Goal: Task Accomplishment & Management: Manage account settings

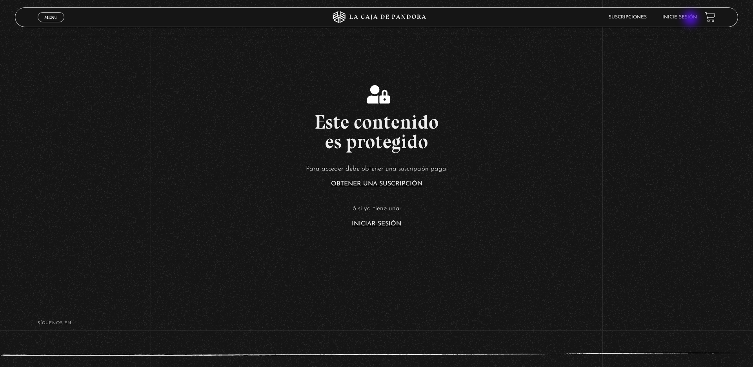
click at [691, 19] on link "Inicie sesión" at bounding box center [679, 17] width 34 height 5
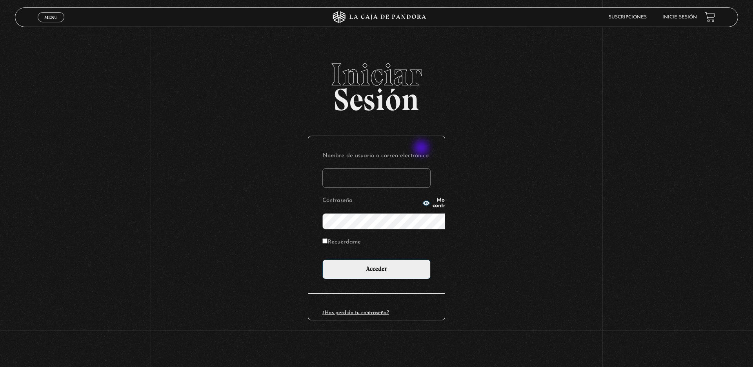
click at [422, 168] on input "Nombre de usuario o correo electrónico" at bounding box center [376, 178] width 108 height 20
type input "[EMAIL_ADDRESS][DOMAIN_NAME]"
click at [322, 238] on input "Recuérdame" at bounding box center [324, 240] width 5 height 5
checkbox input "true"
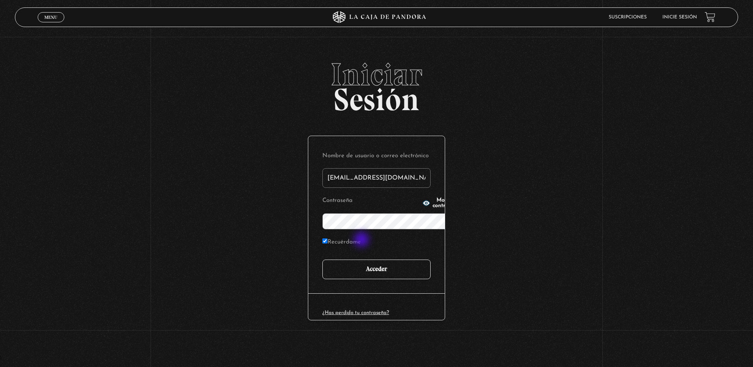
click at [362, 259] on input "Acceder" at bounding box center [376, 269] width 108 height 20
